Goal: Information Seeking & Learning: Learn about a topic

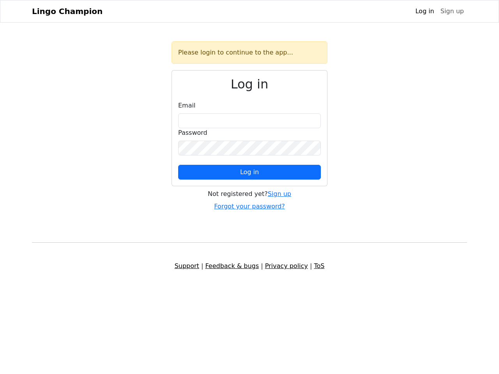
click at [249, 172] on span "Log in" at bounding box center [249, 171] width 19 height 7
